Goal: Navigation & Orientation: Find specific page/section

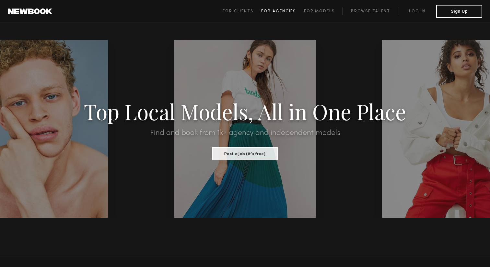
click at [267, 12] on span "For Agencies" at bounding box center [278, 11] width 35 height 4
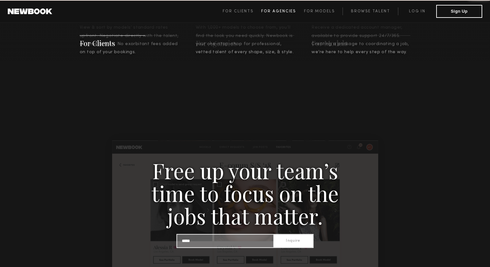
scroll to position [624, 0]
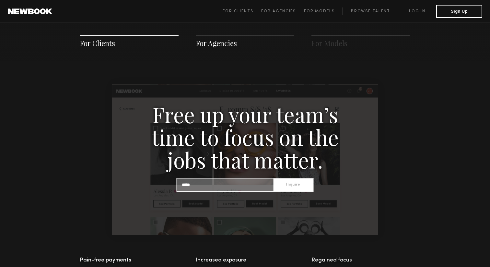
click at [221, 46] on span "For Agencies" at bounding box center [216, 43] width 41 height 10
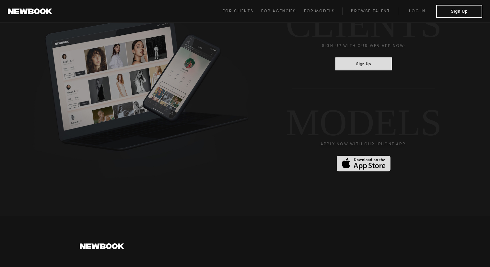
scroll to position [1765, 0]
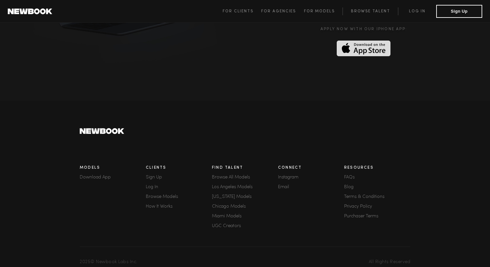
click at [242, 185] on link "Los Angeles Models" at bounding box center [245, 187] width 66 height 5
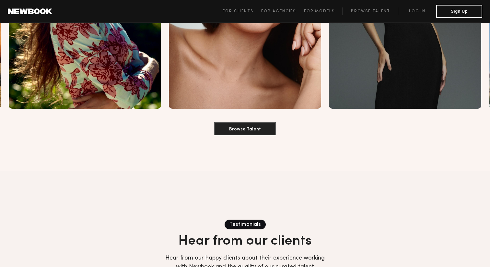
scroll to position [878, 0]
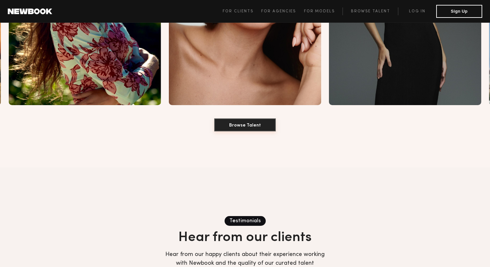
click at [247, 118] on button "Browse Talent" at bounding box center [245, 124] width 62 height 13
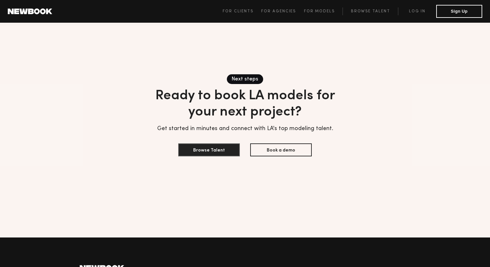
scroll to position [1821, 0]
